Goal: Task Accomplishment & Management: Manage account settings

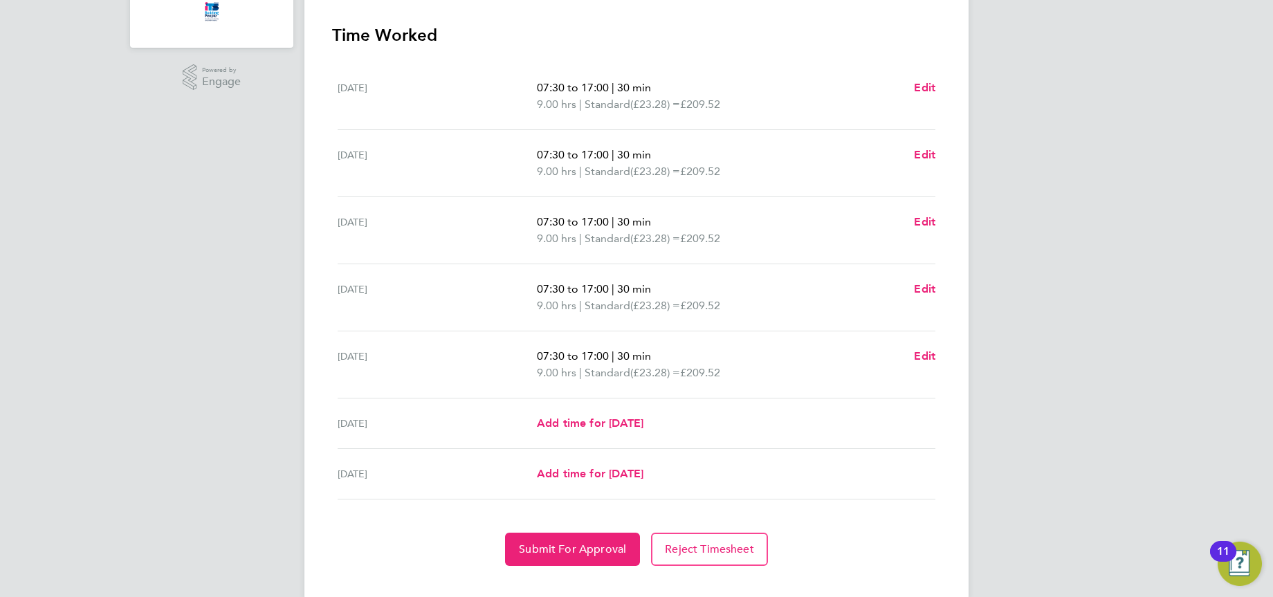
scroll to position [414, 0]
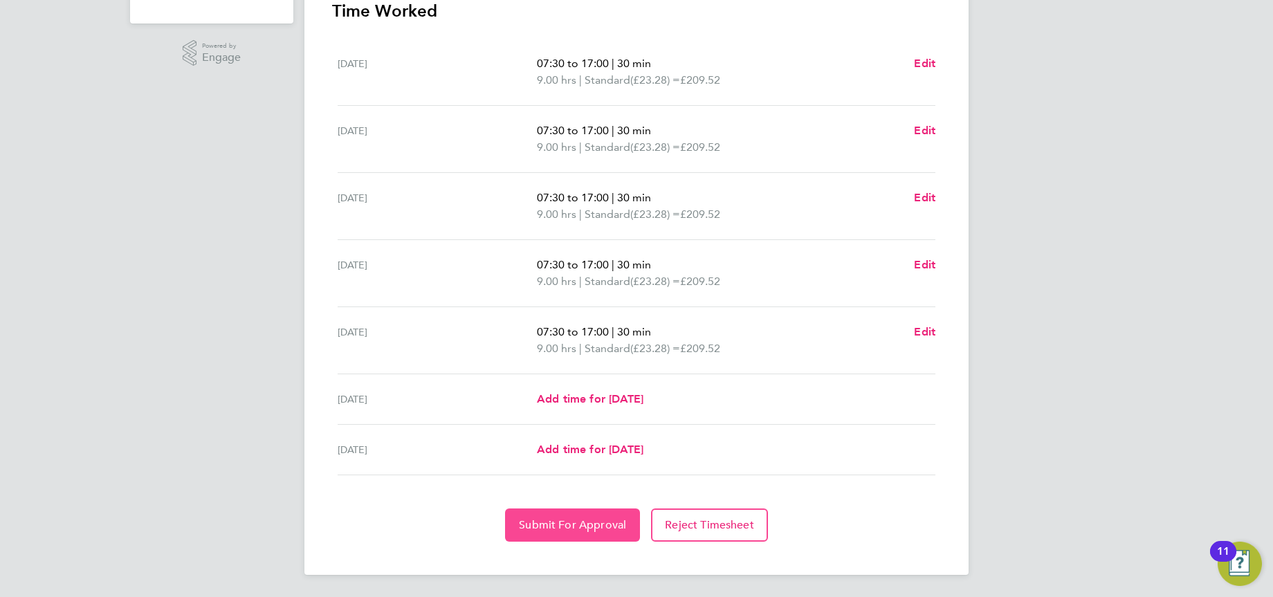
click at [640, 515] on button "Submit For Approval" at bounding box center [572, 525] width 135 height 33
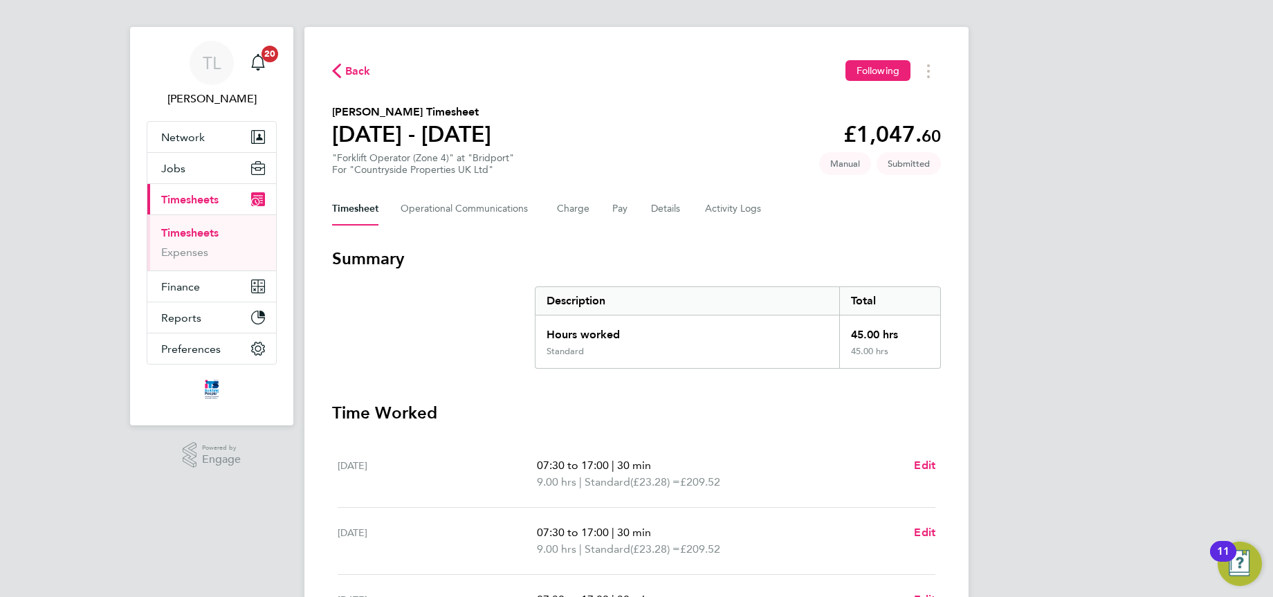
scroll to position [0, 0]
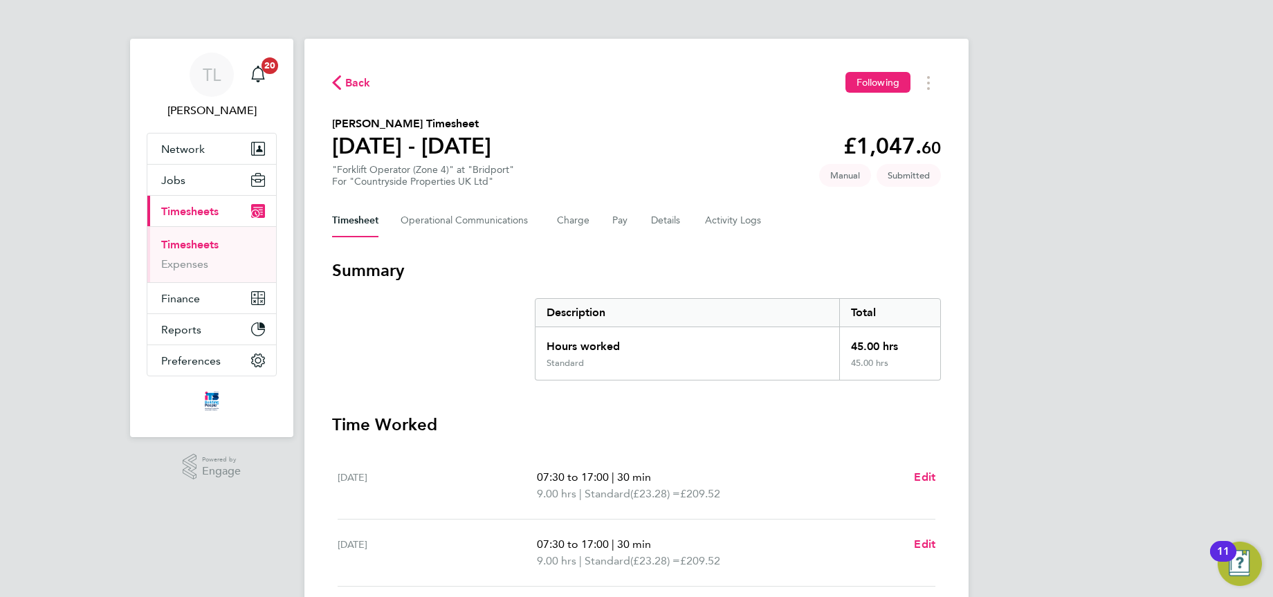
click at [219, 212] on span "Timesheets" at bounding box center [189, 211] width 57 height 13
click at [371, 86] on span "Back" at bounding box center [351, 81] width 39 height 13
